Goal: Transaction & Acquisition: Subscribe to service/newsletter

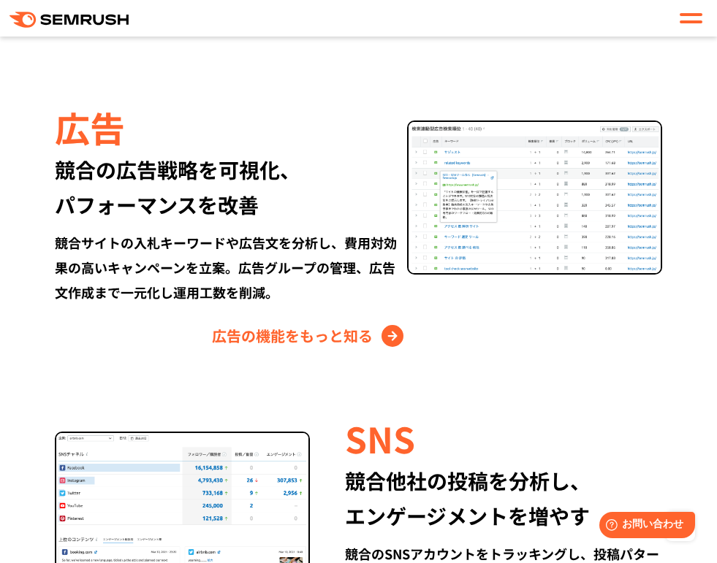
scroll to position [1944, 0]
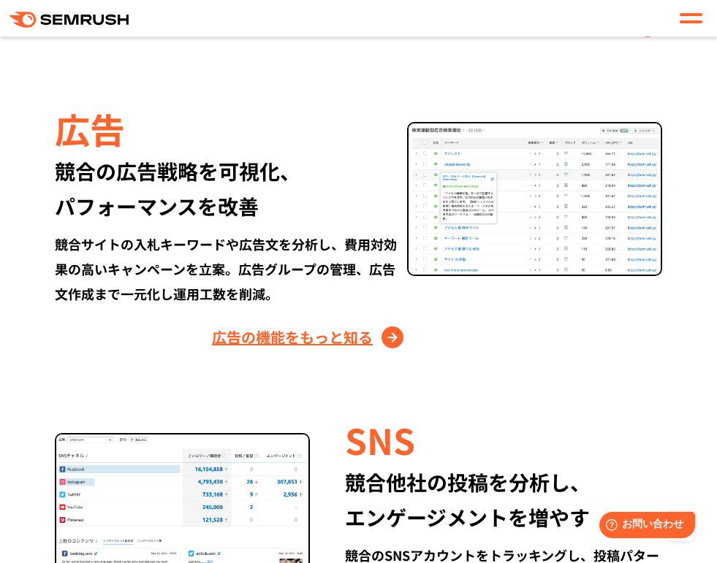
click at [310, 330] on link "広告の機能をもっと知る" at bounding box center [309, 337] width 195 height 23
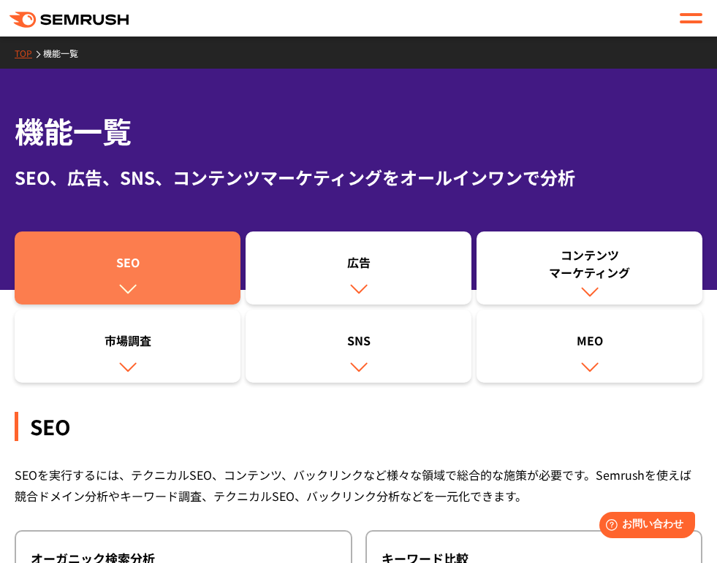
click at [157, 285] on link "SEO" at bounding box center [128, 268] width 226 height 73
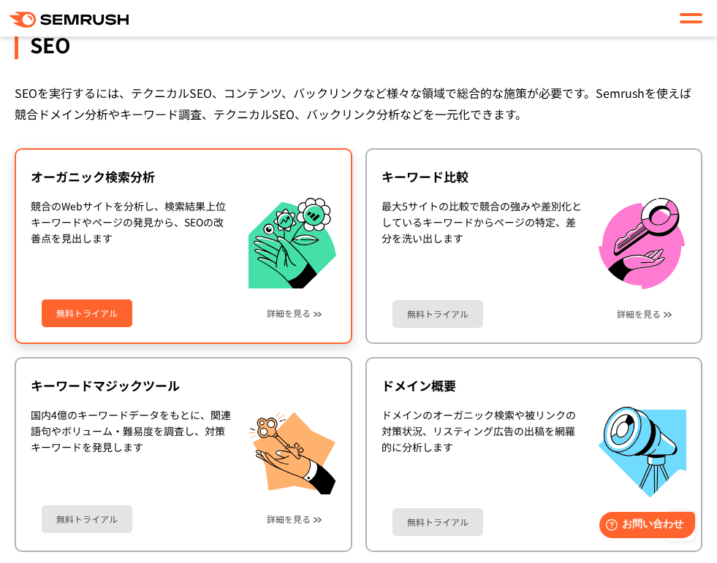
scroll to position [133, 0]
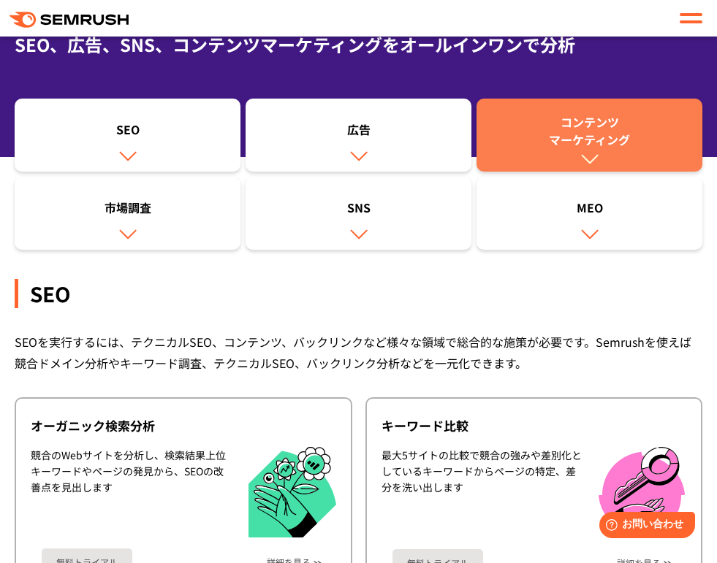
click at [519, 122] on div "コンテンツ マーケティング" at bounding box center [589, 130] width 211 height 35
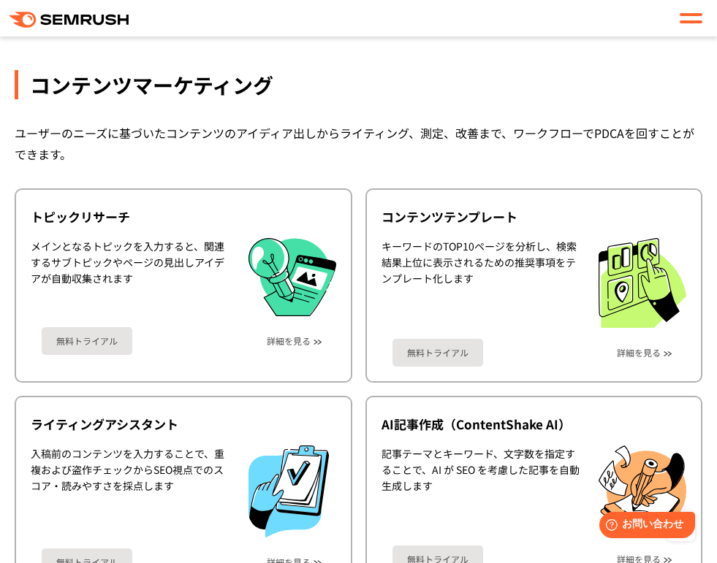
scroll to position [2562, 0]
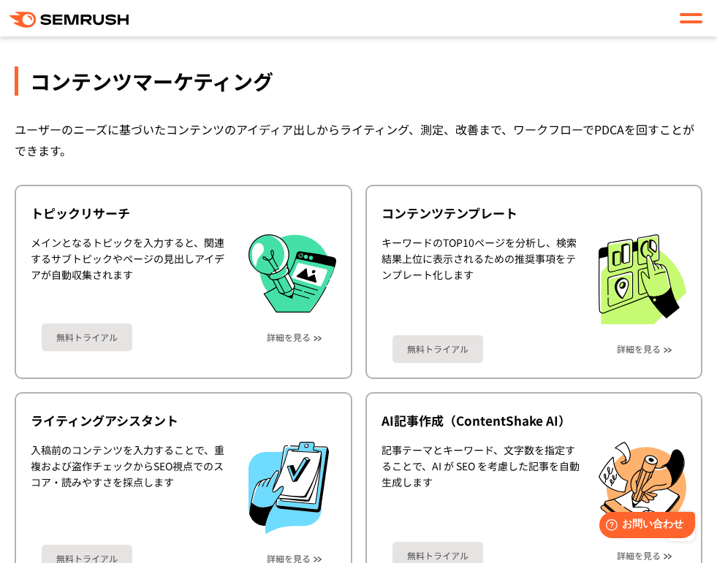
click at [697, 18] on div at bounding box center [691, 18] width 23 height 18
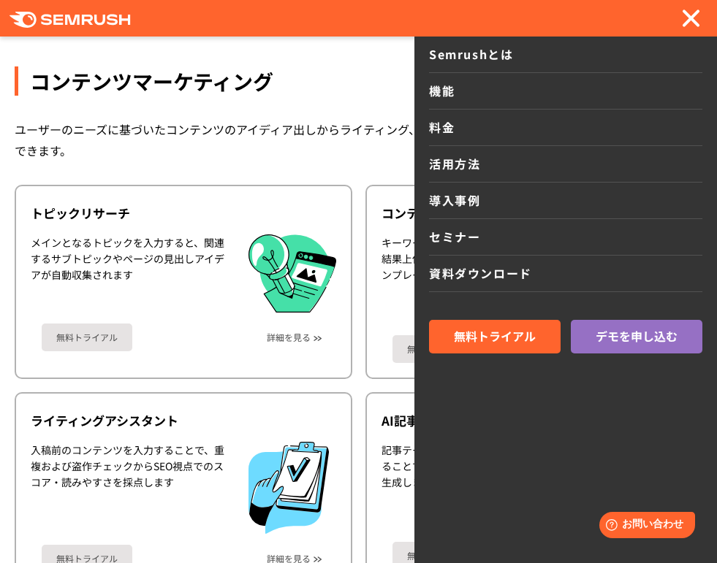
click at [446, 107] on link "機能" at bounding box center [565, 91] width 273 height 37
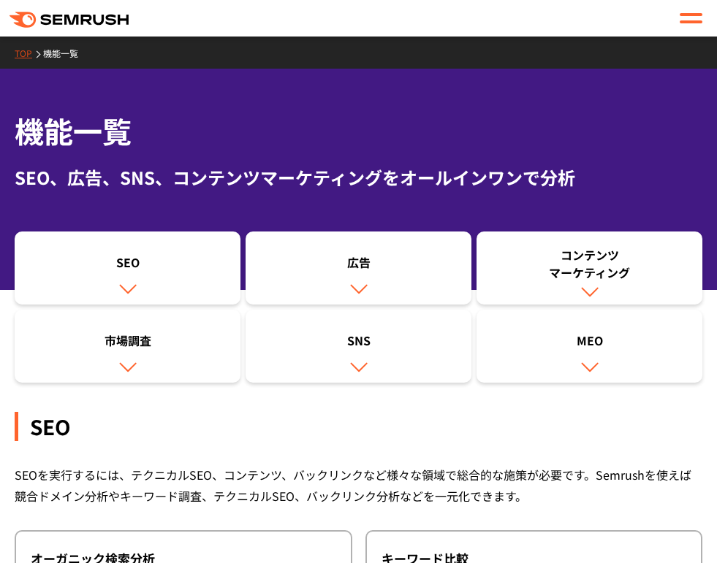
click at [688, 18] on div at bounding box center [691, 18] width 23 height 18
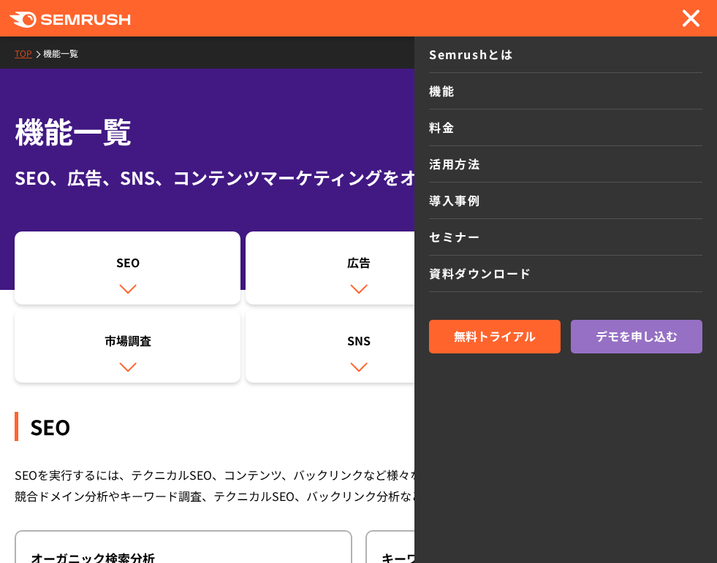
click at [436, 129] on link "料金" at bounding box center [565, 128] width 273 height 37
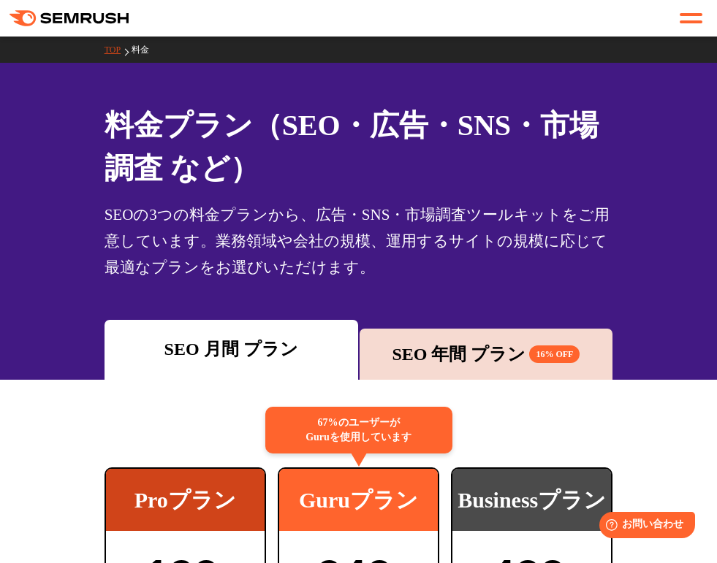
click at [110, 47] on link "TOP" at bounding box center [117, 50] width 27 height 10
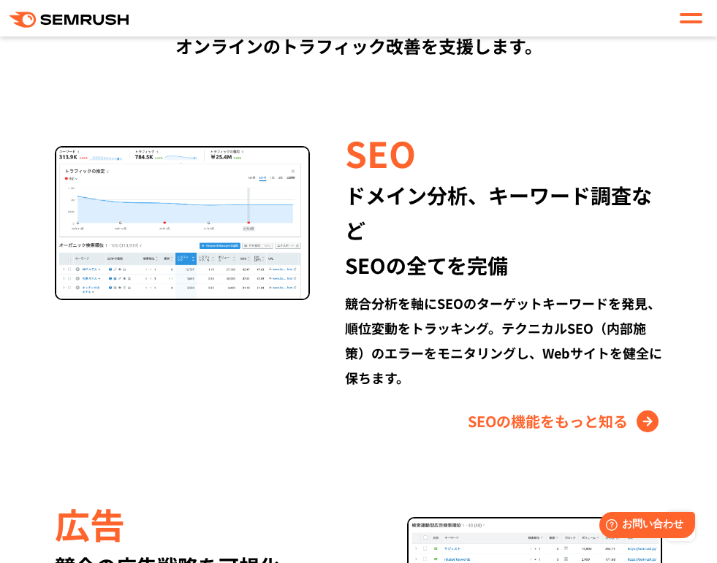
scroll to position [1541, 0]
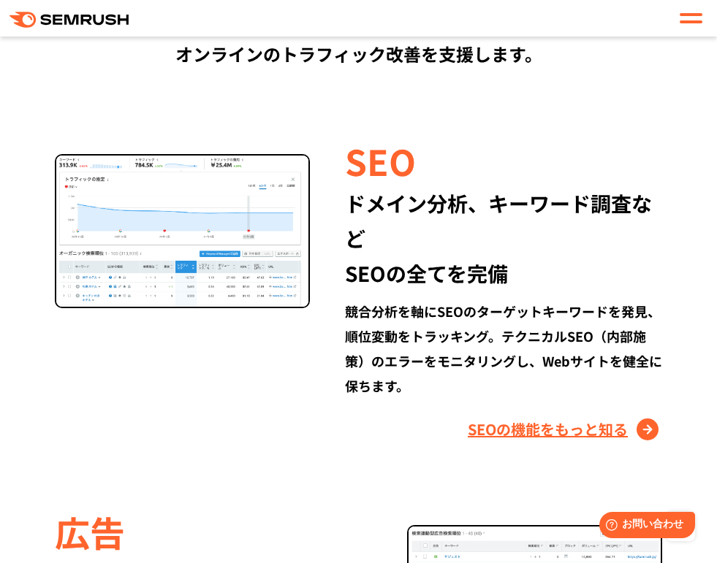
click at [509, 425] on link "SEOの機能をもっと知る" at bounding box center [565, 429] width 194 height 23
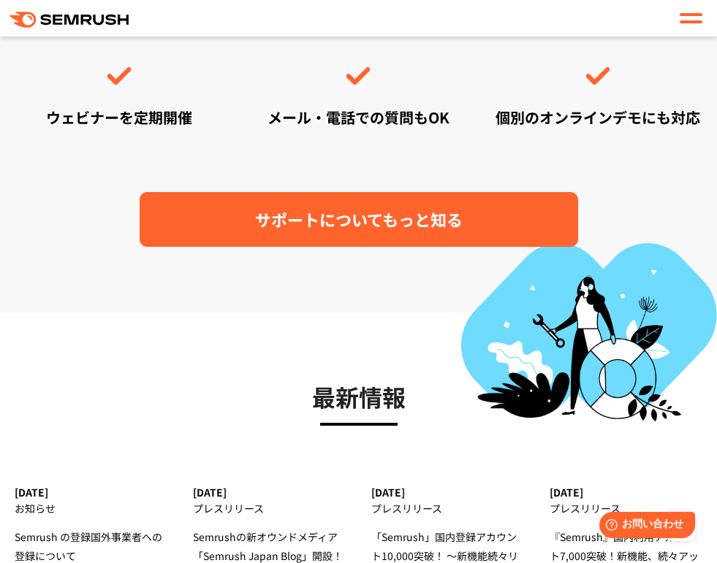
scroll to position [4707, 0]
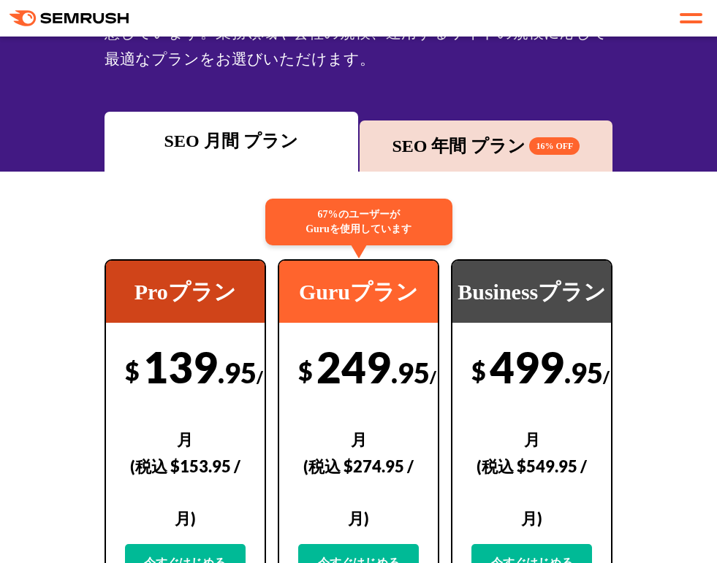
scroll to position [255, 0]
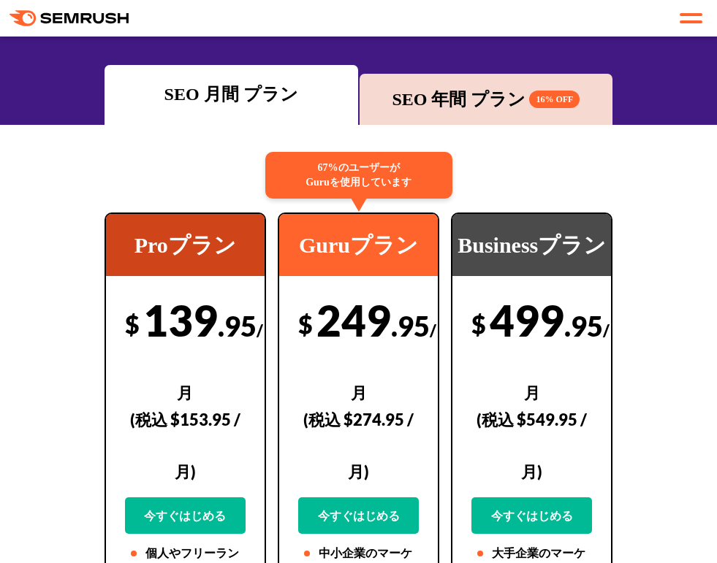
click at [490, 95] on div "SEO 年間 プラン 16% OFF" at bounding box center [486, 99] width 239 height 26
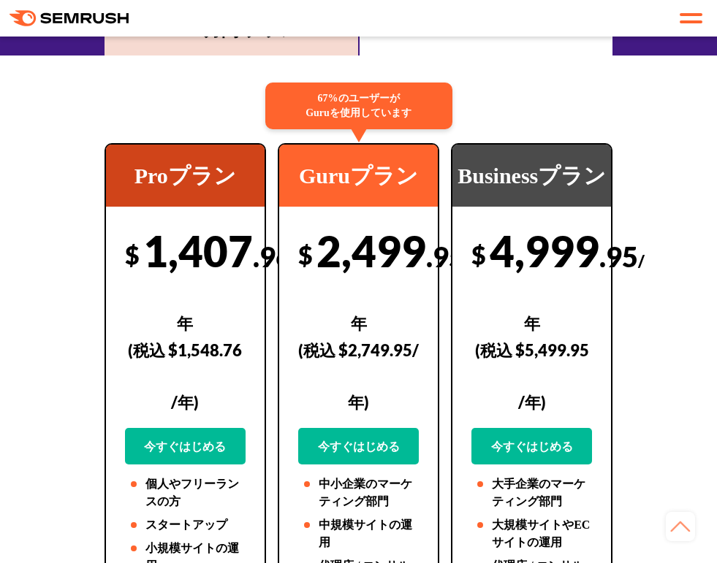
scroll to position [280, 0]
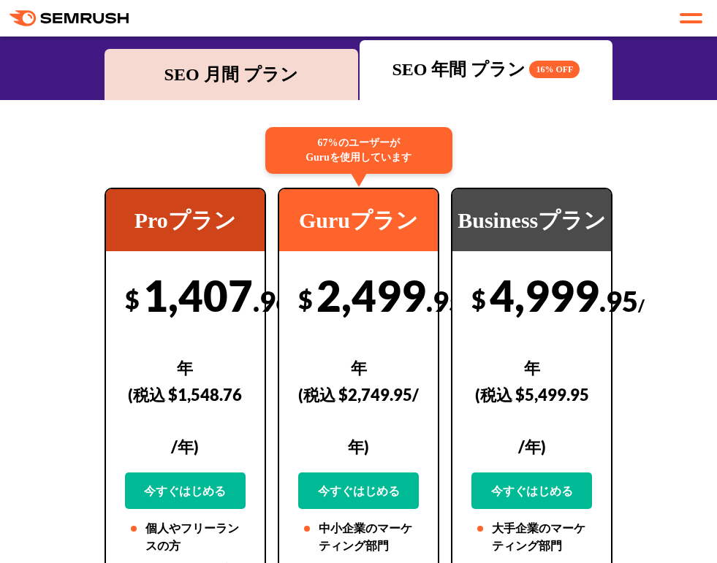
click at [242, 55] on div "SEO 月間 プラン" at bounding box center [231, 74] width 254 height 51
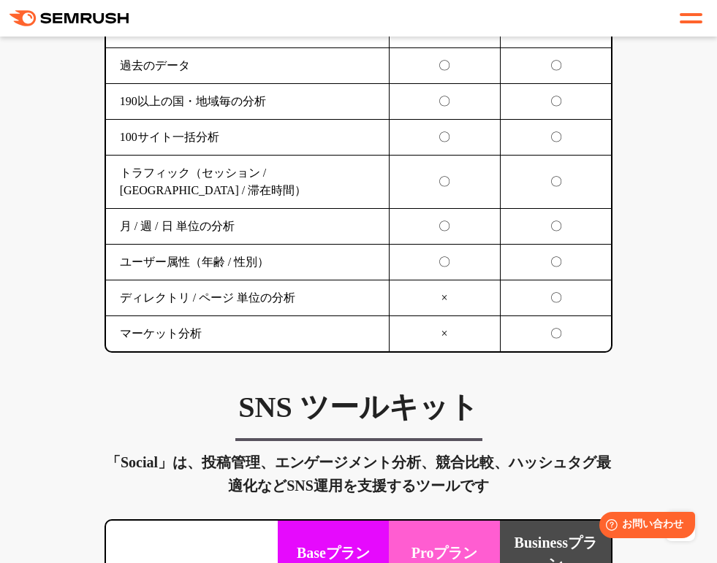
scroll to position [3228, 0]
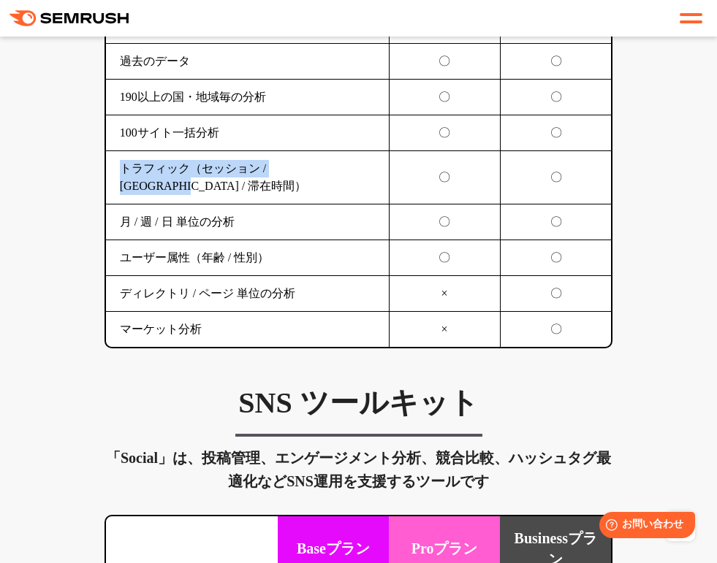
drag, startPoint x: 124, startPoint y: 285, endPoint x: 373, endPoint y: 278, distance: 248.6
click at [373, 204] on td "トラフィック（セッション / [GEOGRAPHIC_DATA] / 滞在時間）" at bounding box center [247, 177] width 283 height 53
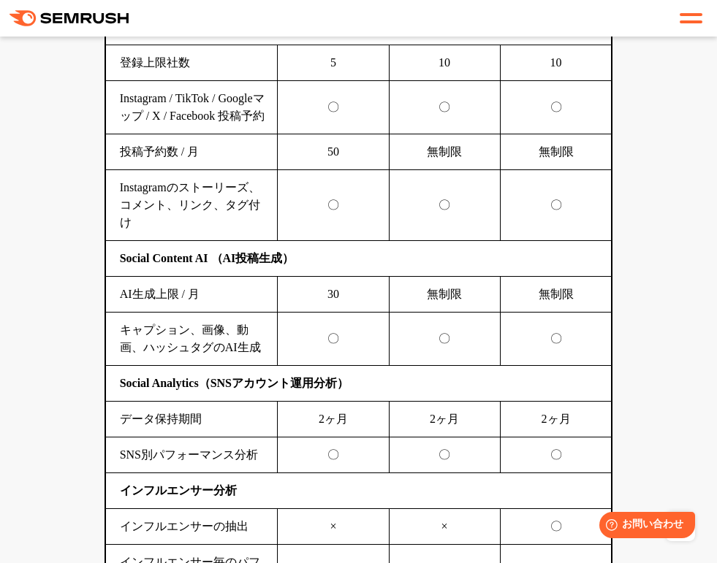
scroll to position [4052, 0]
